Goal: Information Seeking & Learning: Learn about a topic

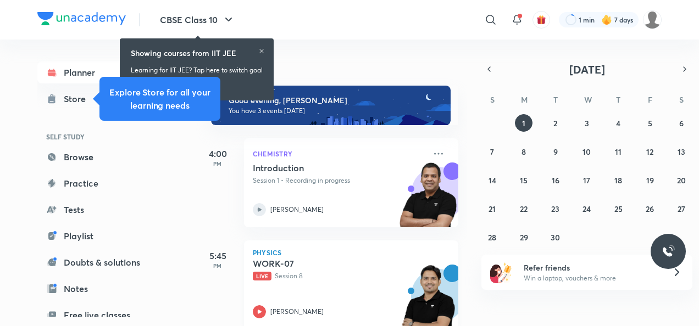
click at [267, 305] on div "WORK-07 Live Session 8 [PERSON_NAME]" at bounding box center [339, 288] width 172 height 60
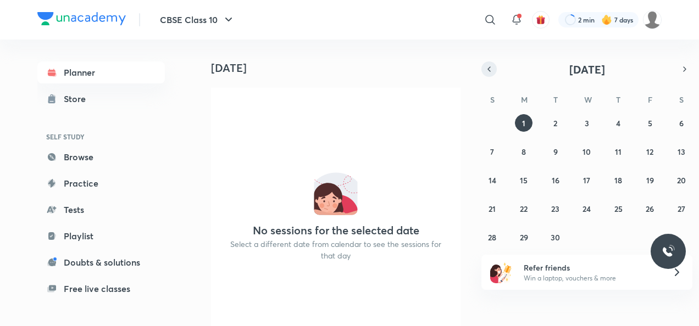
click at [488, 69] on icon "button" at bounding box center [489, 69] width 2 height 4
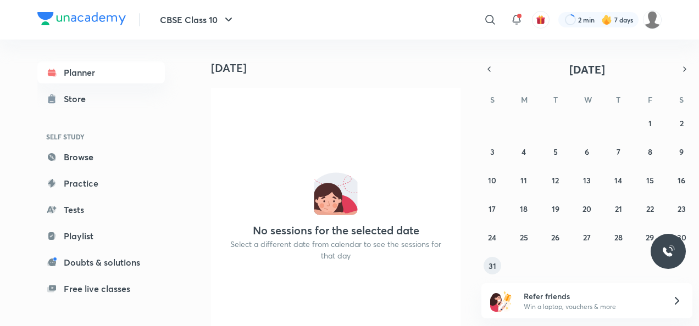
click at [489, 269] on abbr "31" at bounding box center [492, 266] width 8 height 10
click at [680, 232] on abbr "30" at bounding box center [681, 237] width 9 height 10
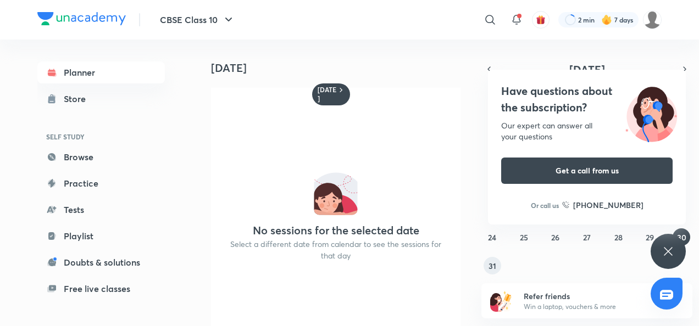
click at [495, 261] on button "31" at bounding box center [492, 266] width 18 height 18
click at [221, 23] on button "CBSE Class 10" at bounding box center [197, 20] width 88 height 22
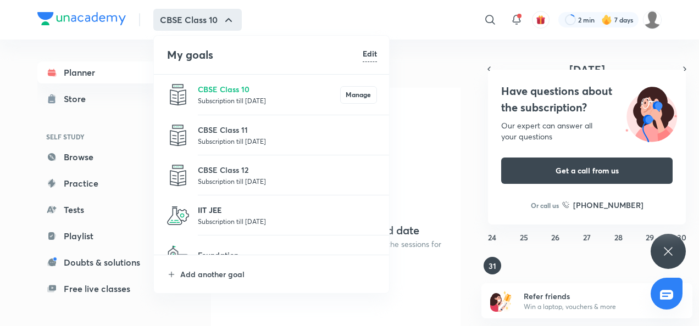
click at [221, 210] on p "IIT JEE" at bounding box center [287, 210] width 179 height 12
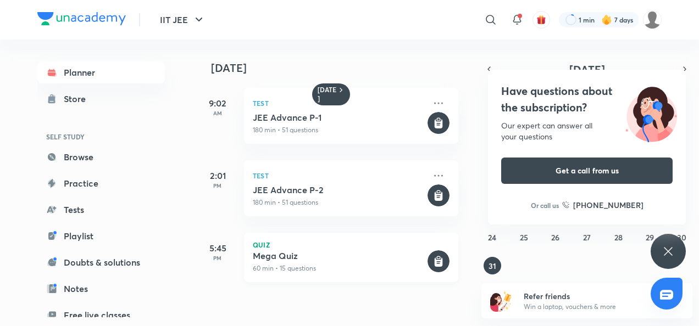
click at [302, 255] on h5 "Mega Quiz" at bounding box center [339, 255] width 172 height 11
click at [299, 269] on p "60 min • 15 questions" at bounding box center [339, 269] width 172 height 10
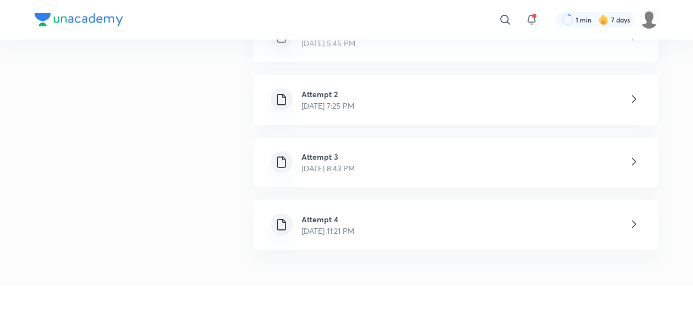
scroll to position [308, 0]
click at [471, 242] on div "Attempt 4 Aug 31, 2025, 11:21 PM" at bounding box center [455, 224] width 405 height 49
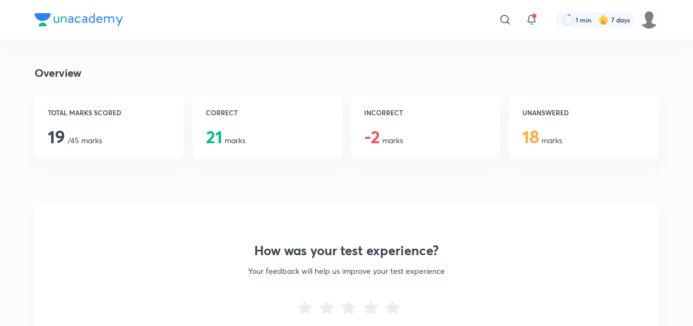
scroll to position [214, 0]
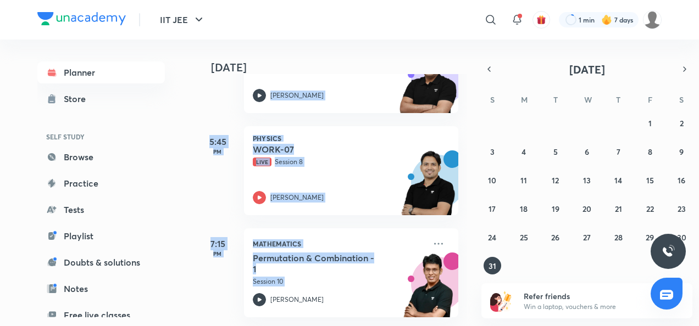
scroll to position [122, 0]
drag, startPoint x: 210, startPoint y: 156, endPoint x: 283, endPoint y: 275, distance: 139.6
click at [283, 275] on div "Today Good evening, Shashwat You have 3 events today 4:00 PM Chemistry Introduc…" at bounding box center [331, 183] width 271 height 287
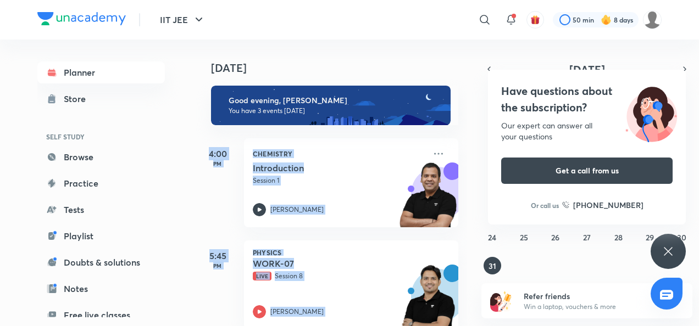
scroll to position [122, 0]
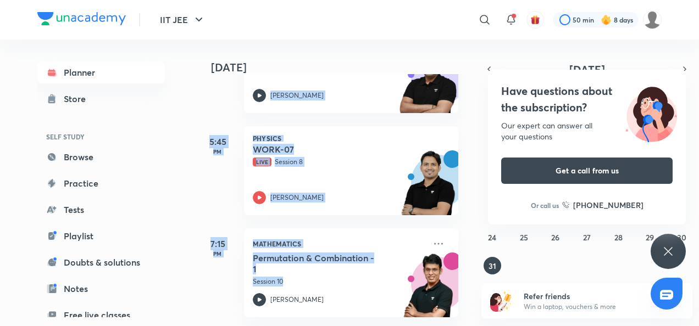
click at [219, 251] on div "7:15 PM" at bounding box center [218, 272] width 44 height 89
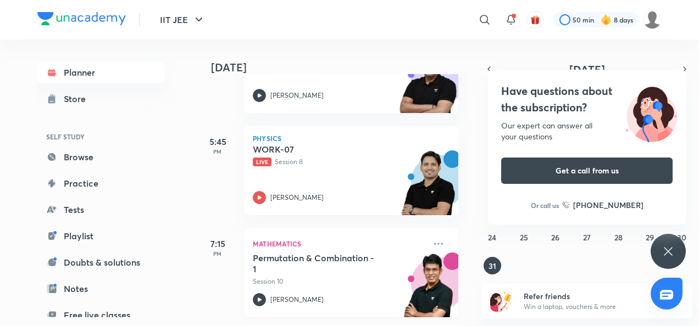
click at [267, 284] on div "Permutation & Combination - 1 Session 10 Prashant Jain" at bounding box center [339, 280] width 172 height 54
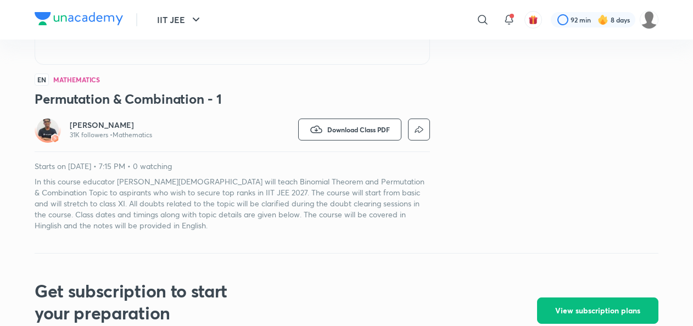
scroll to position [271, 0]
